Goal: Obtain resource: Download file/media

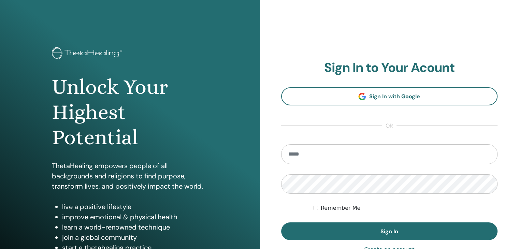
click at [348, 154] on input "email" at bounding box center [389, 154] width 217 height 20
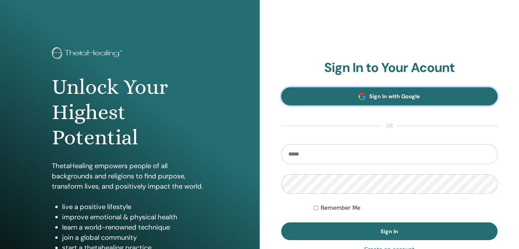
click at [356, 96] on link "Sign In with Google" at bounding box center [389, 96] width 217 height 18
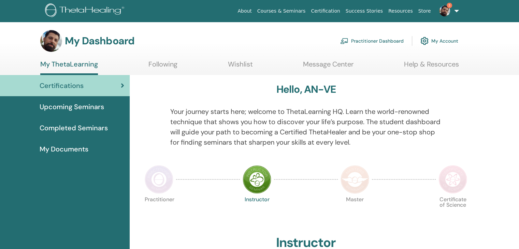
click at [48, 126] on span "Completed Seminars" at bounding box center [74, 128] width 68 height 10
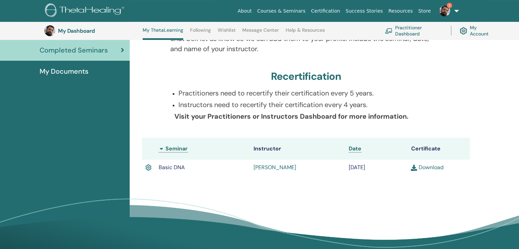
scroll to position [120, 0]
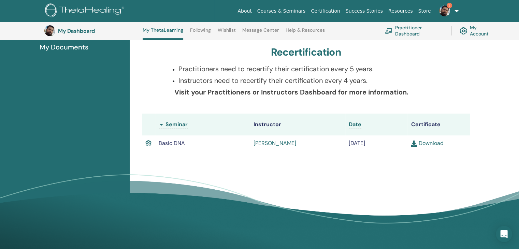
click at [425, 142] on link "Download" at bounding box center [427, 143] width 32 height 7
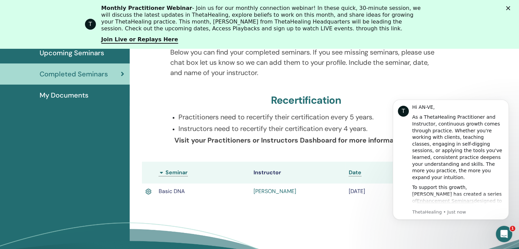
scroll to position [0, 0]
click at [97, 133] on div "Certifications Upcoming Seminars Completed Seminars My Documents" at bounding box center [65, 155] width 130 height 269
click at [510, 6] on icon "Close" at bounding box center [508, 8] width 4 height 4
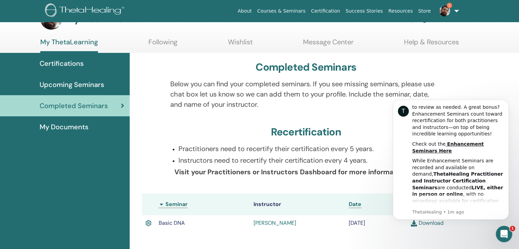
scroll to position [34, 0]
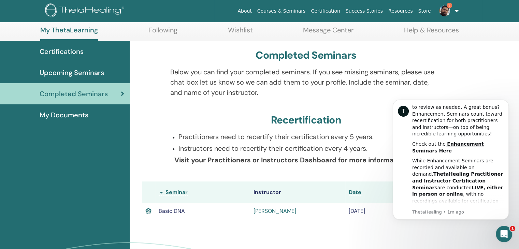
click at [74, 148] on div "Certifications Upcoming Seminars Completed Seminars My Documents" at bounding box center [65, 175] width 130 height 269
click at [65, 110] on span "My Documents" at bounding box center [64, 115] width 49 height 10
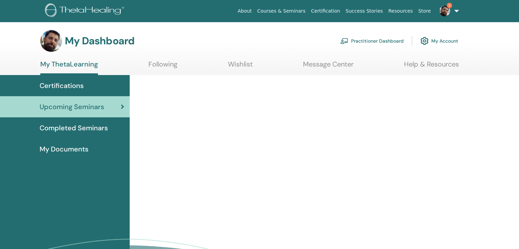
click at [54, 149] on span "My Documents" at bounding box center [64, 149] width 49 height 10
